Goal: Task Accomplishment & Management: Use online tool/utility

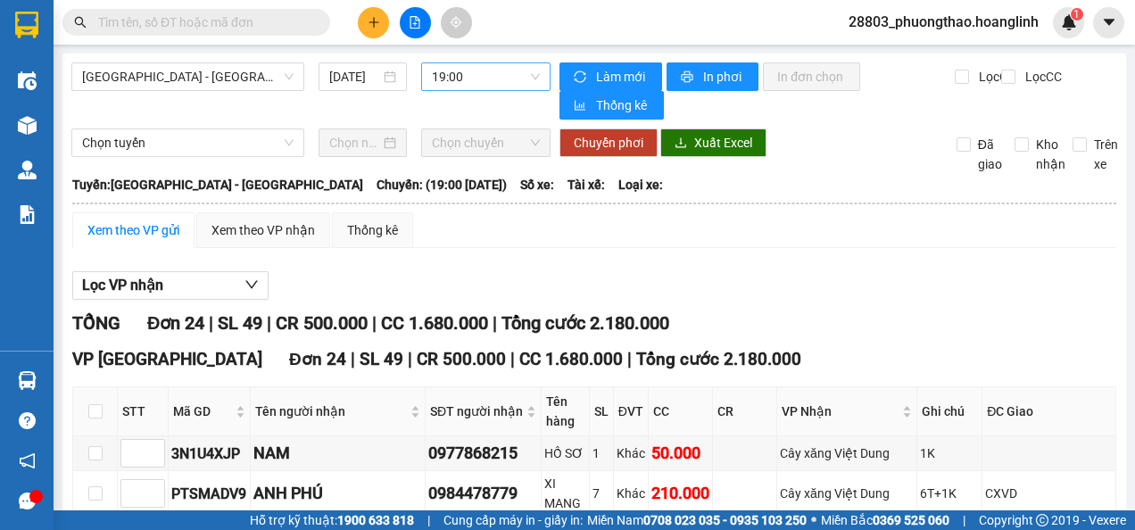
click at [462, 83] on span "19:00" at bounding box center [486, 76] width 108 height 27
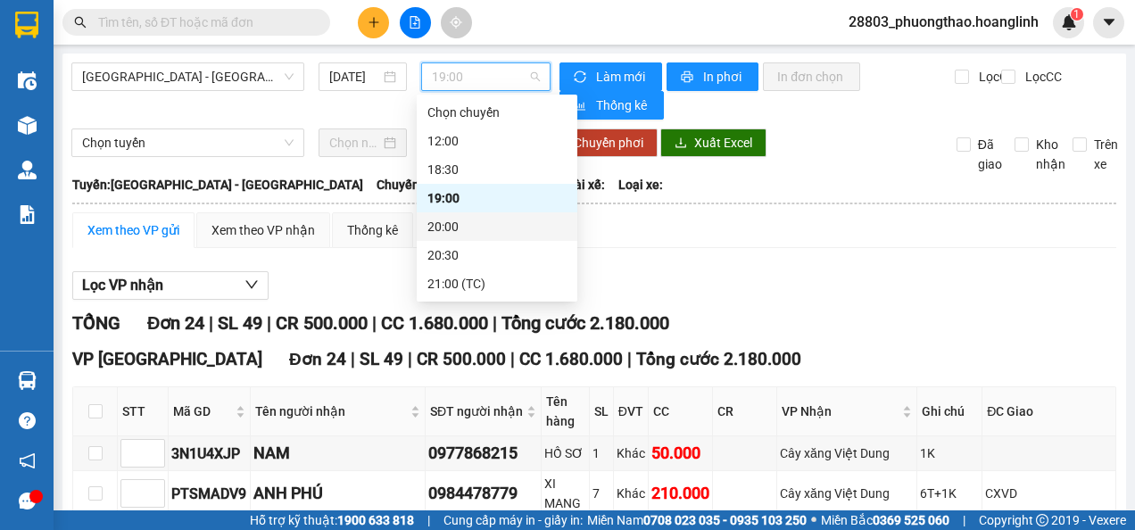
click at [485, 225] on div "20:00" at bounding box center [496, 227] width 139 height 20
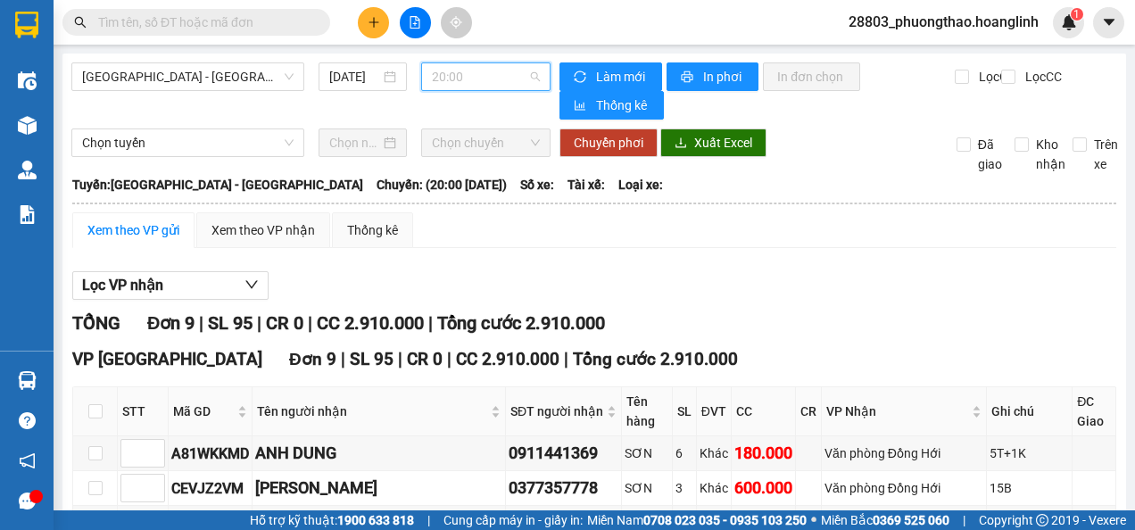
click at [443, 79] on span "20:00" at bounding box center [486, 76] width 108 height 27
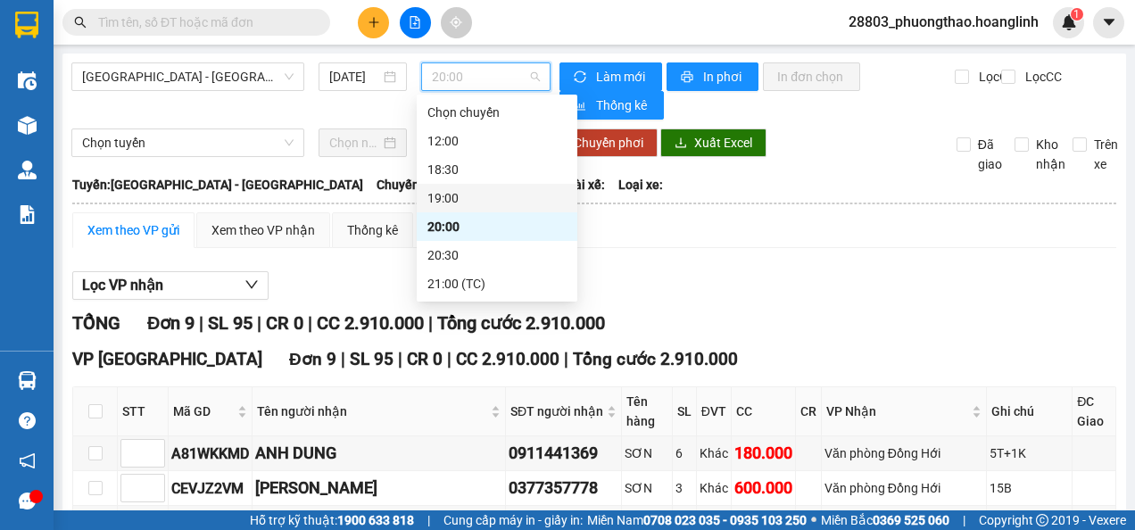
click at [427, 191] on div "19:00" at bounding box center [496, 198] width 139 height 20
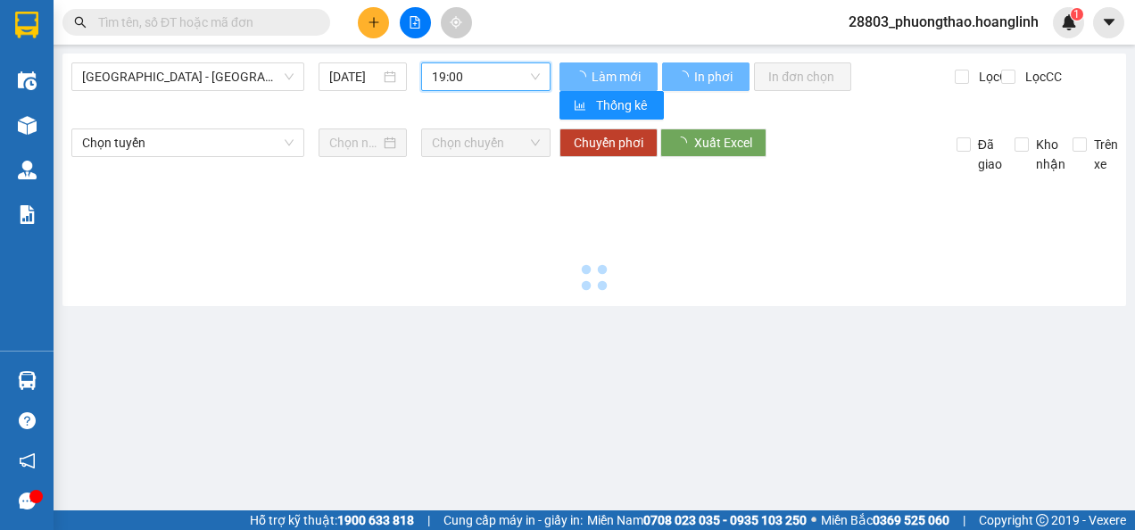
click at [503, 75] on span "19:00" at bounding box center [486, 76] width 108 height 27
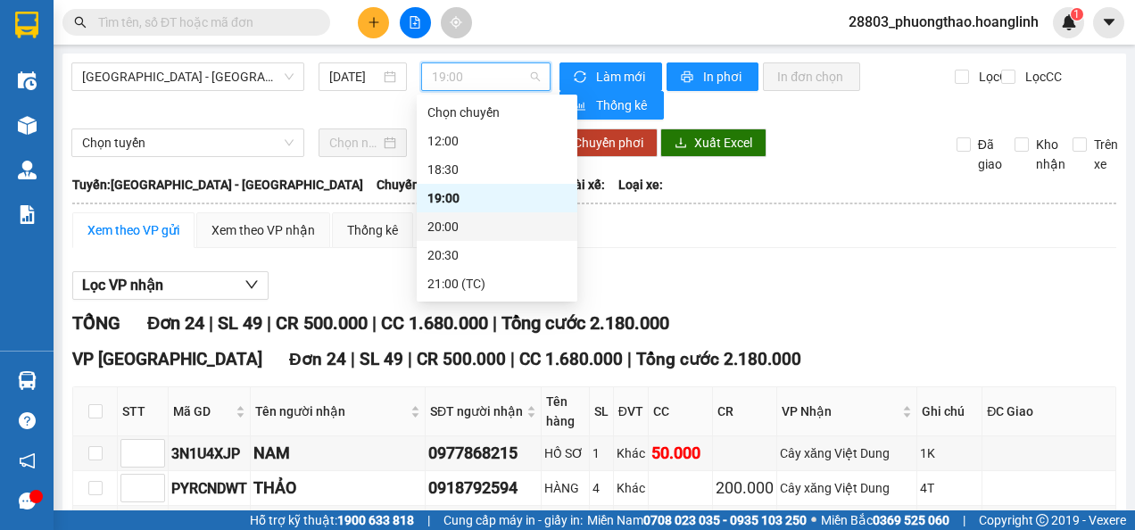
click at [476, 229] on div "20:00" at bounding box center [496, 227] width 139 height 20
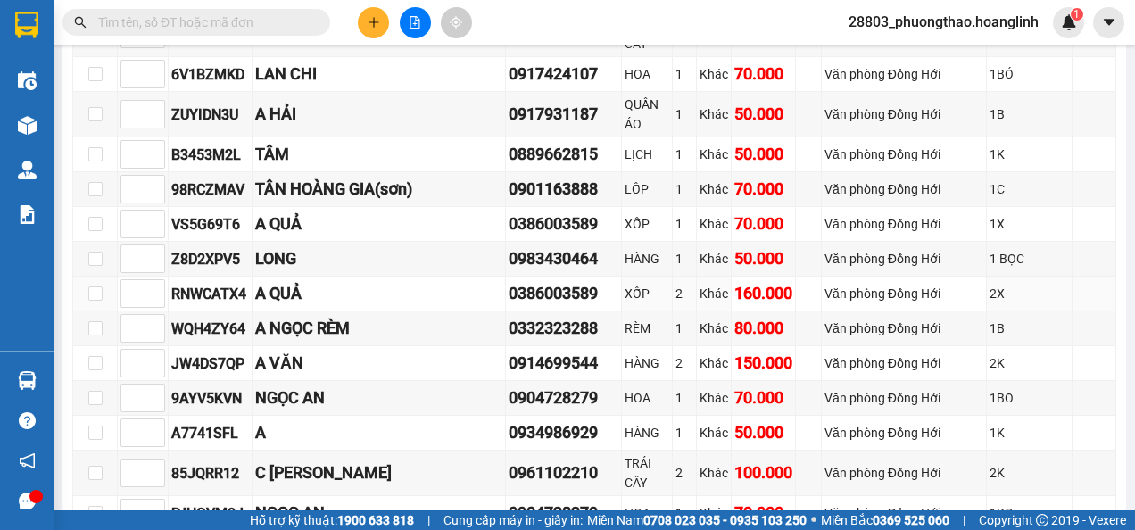
scroll to position [912, 0]
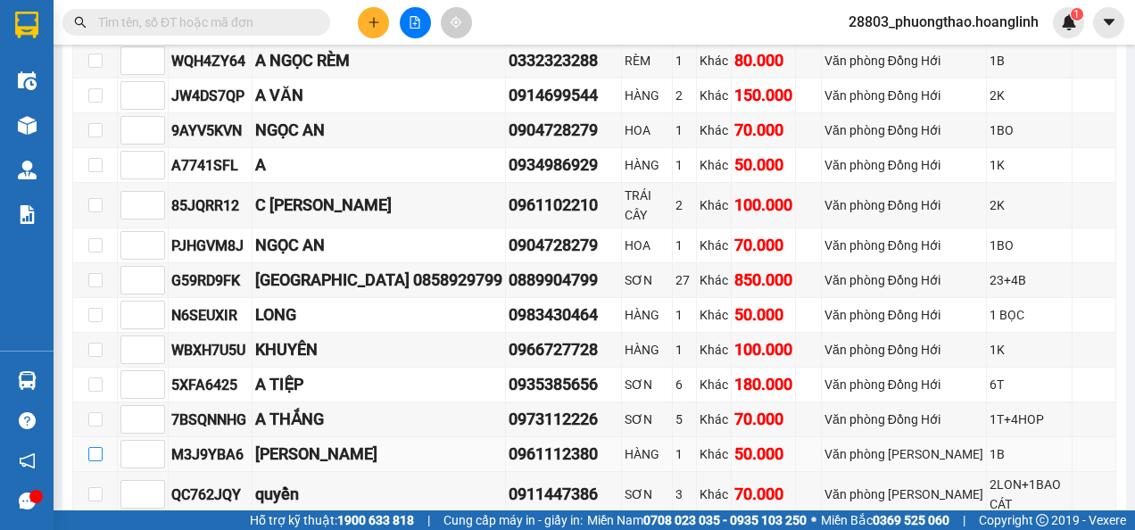
click at [98, 447] on input "checkbox" at bounding box center [95, 454] width 14 height 14
checkbox input "true"
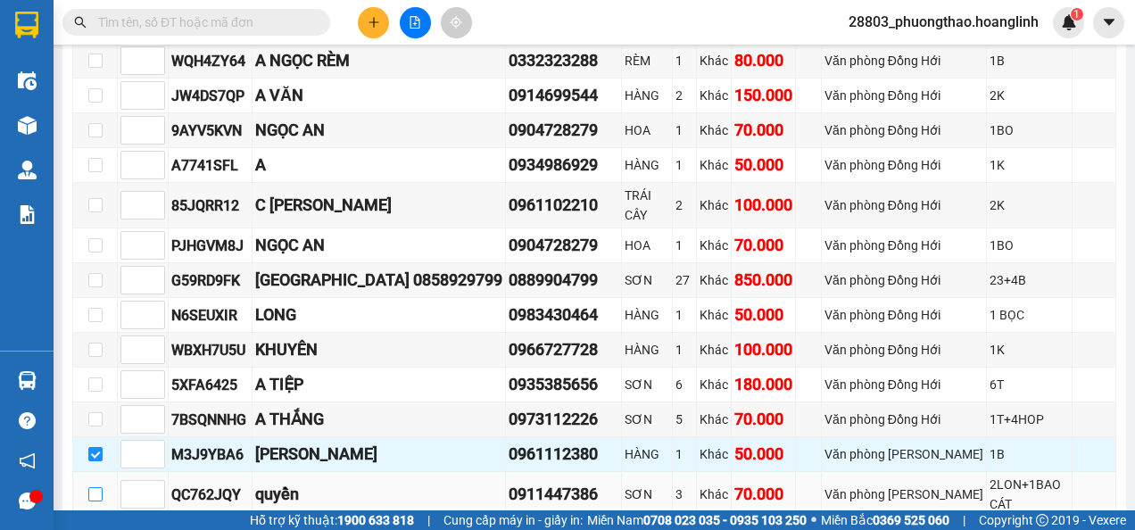
click at [96, 484] on label at bounding box center [95, 494] width 14 height 20
click at [94, 487] on input "checkbox" at bounding box center [95, 494] width 14 height 14
checkbox input "true"
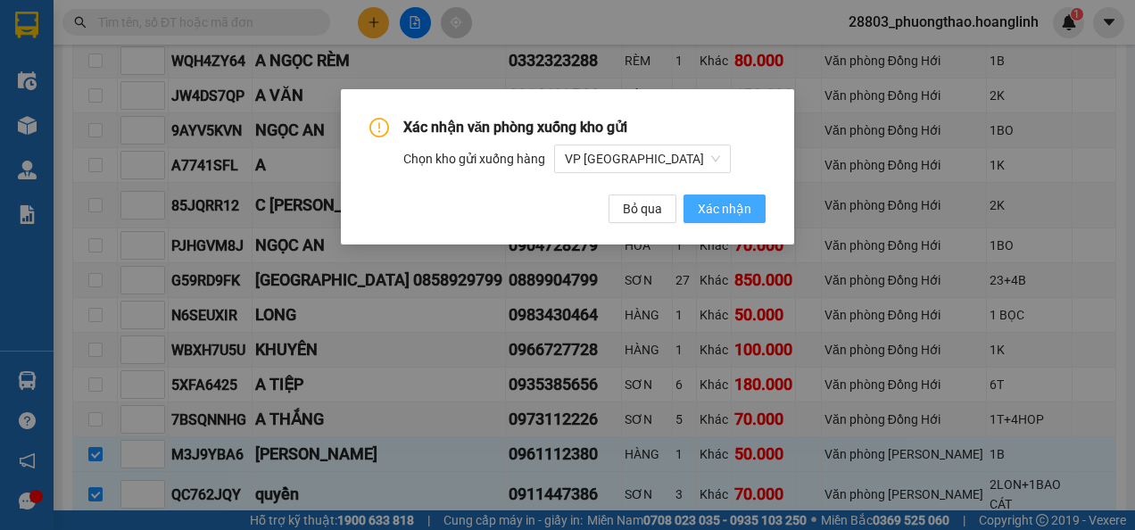
click at [726, 211] on span "Xác nhận" at bounding box center [725, 209] width 54 height 20
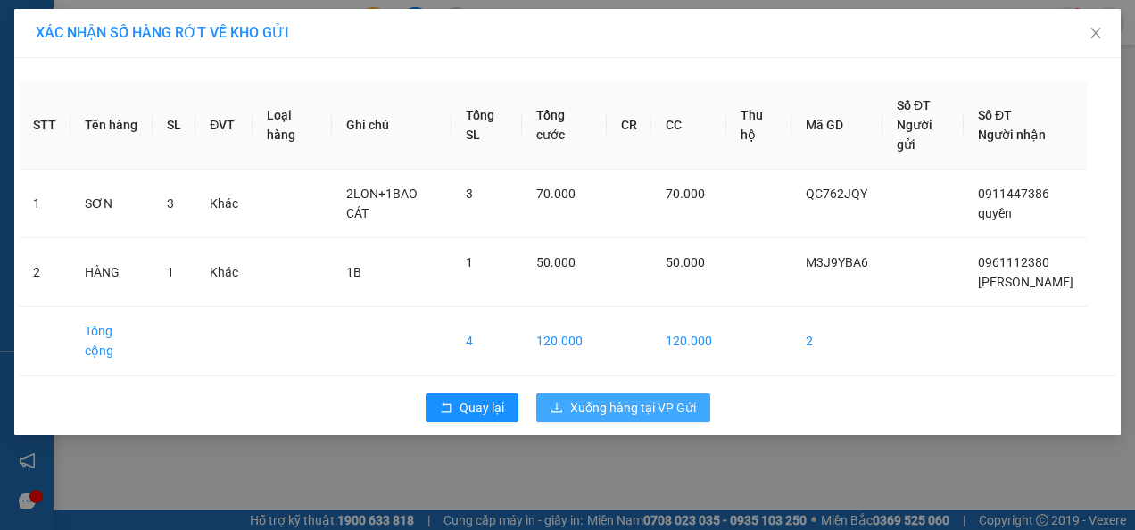
click at [676, 398] on span "Xuống hàng tại VP Gửi" at bounding box center [633, 408] width 126 height 20
